Goal: Task Accomplishment & Management: Use online tool/utility

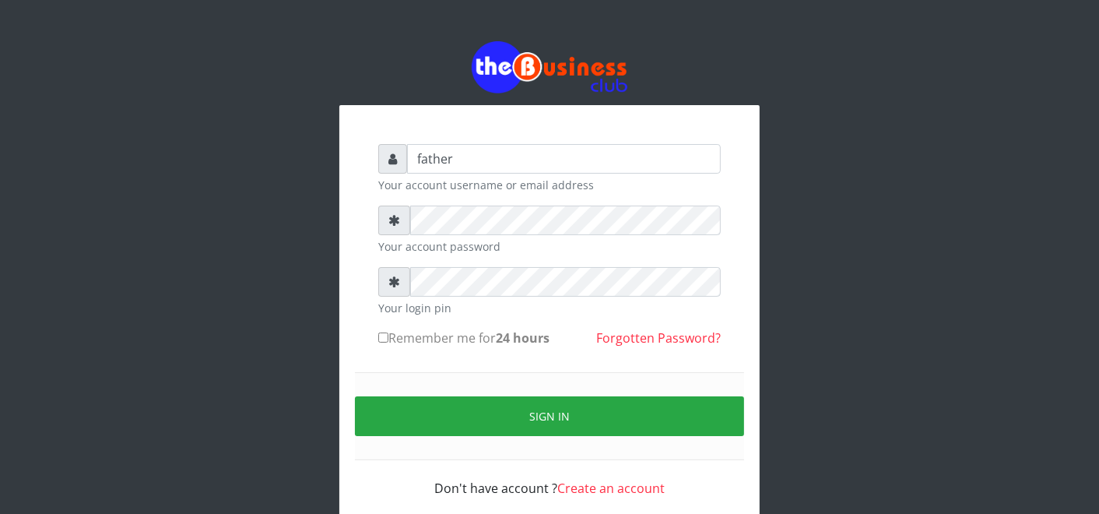
type input "father"
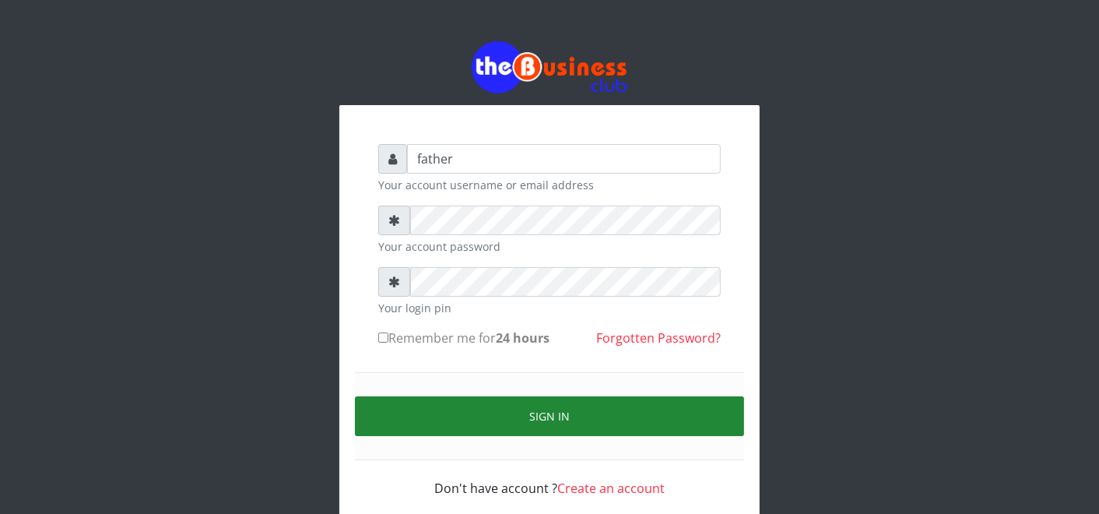
click at [517, 417] on button "Sign in" at bounding box center [549, 416] width 389 height 40
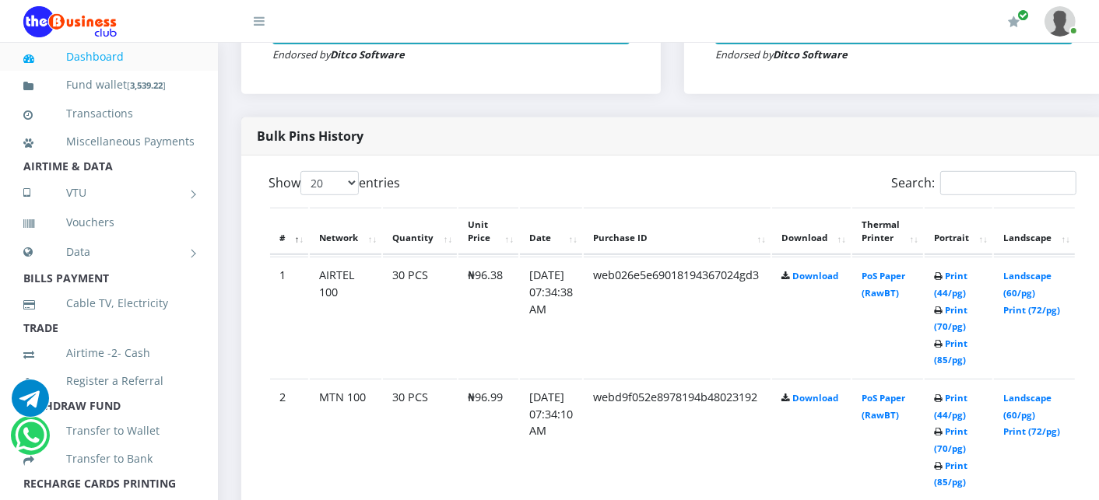
scroll to position [760, 0]
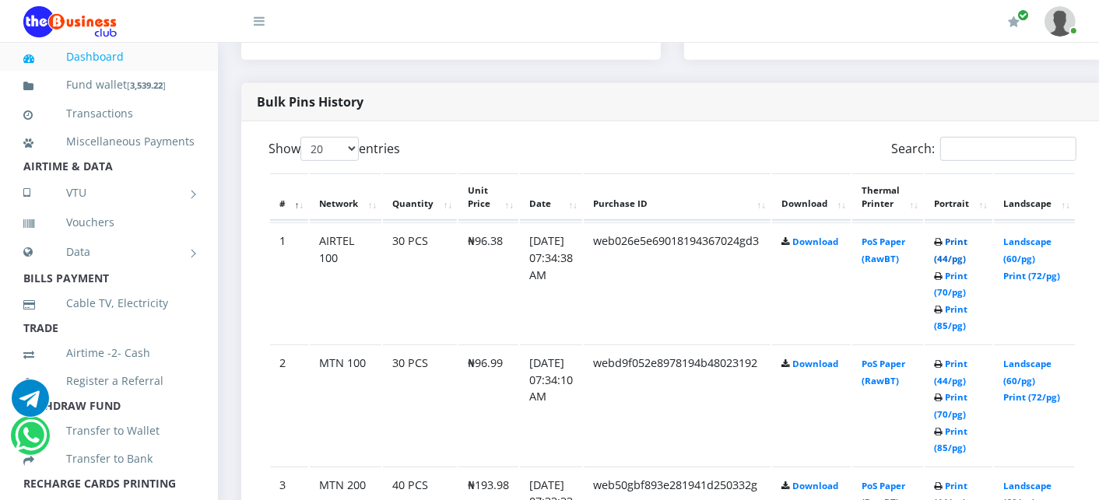
click at [967, 242] on link "Print (44/pg)" at bounding box center [950, 250] width 33 height 29
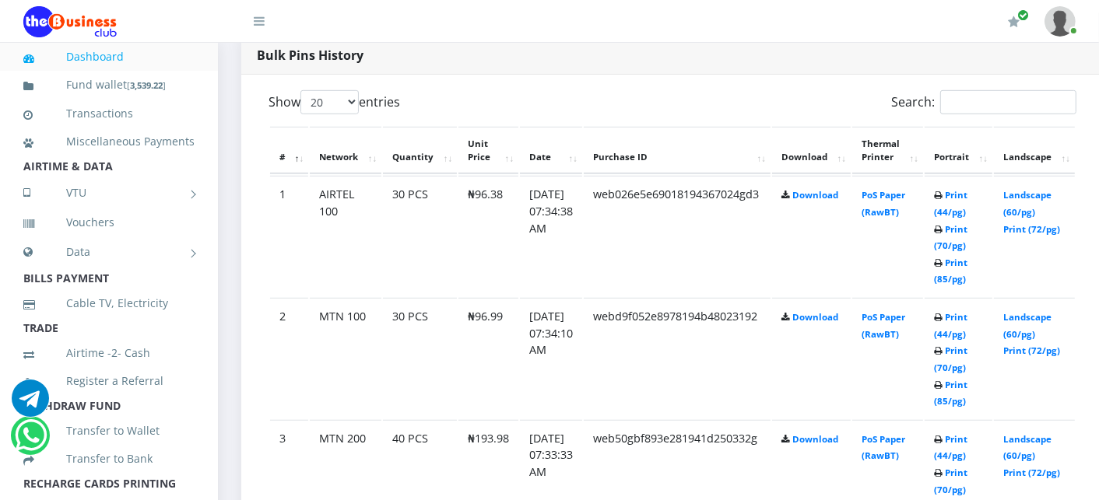
scroll to position [830, 0]
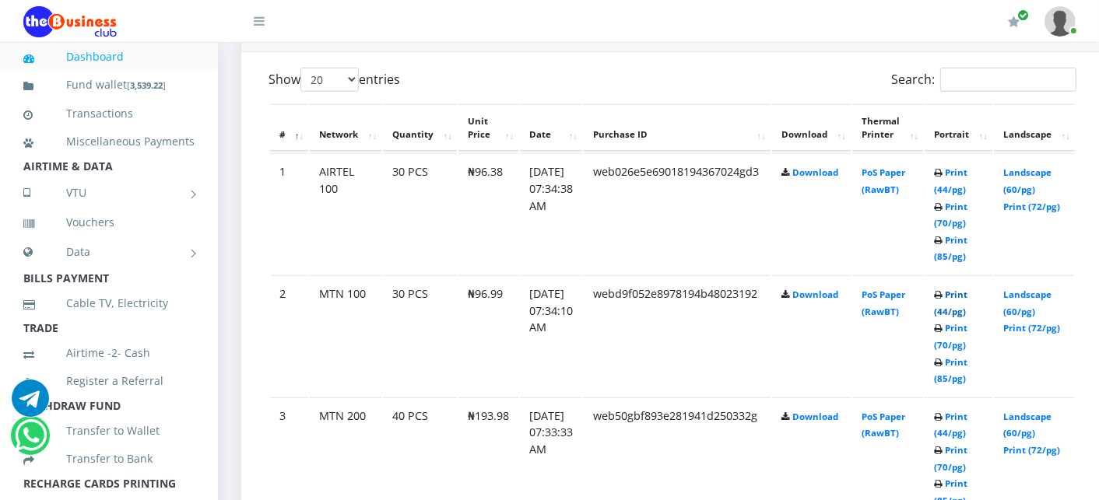
click at [967, 296] on link "Print (44/pg)" at bounding box center [950, 303] width 33 height 29
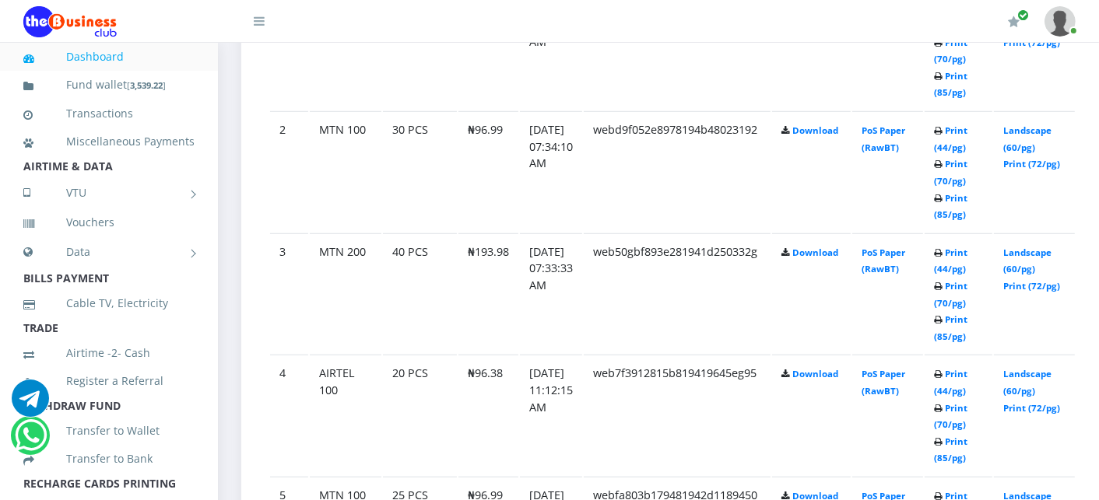
scroll to position [1006, 0]
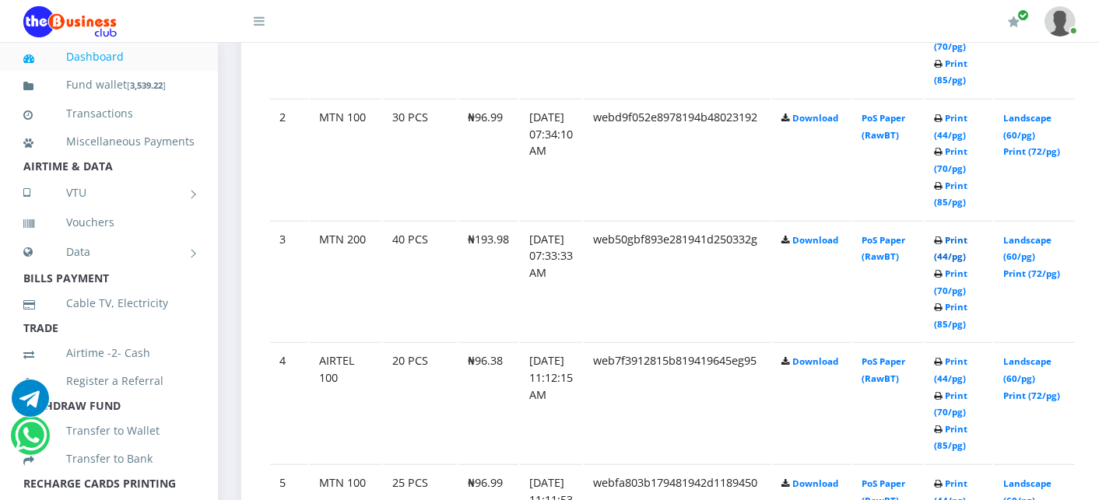
click at [967, 237] on link "Print (44/pg)" at bounding box center [950, 248] width 33 height 29
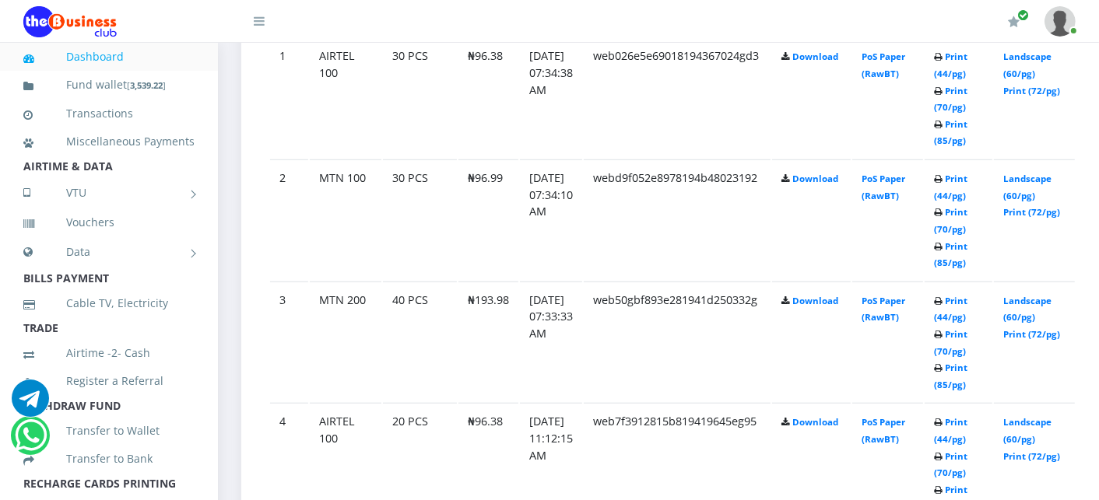
scroll to position [1006, 0]
